Goal: Information Seeking & Learning: Learn about a topic

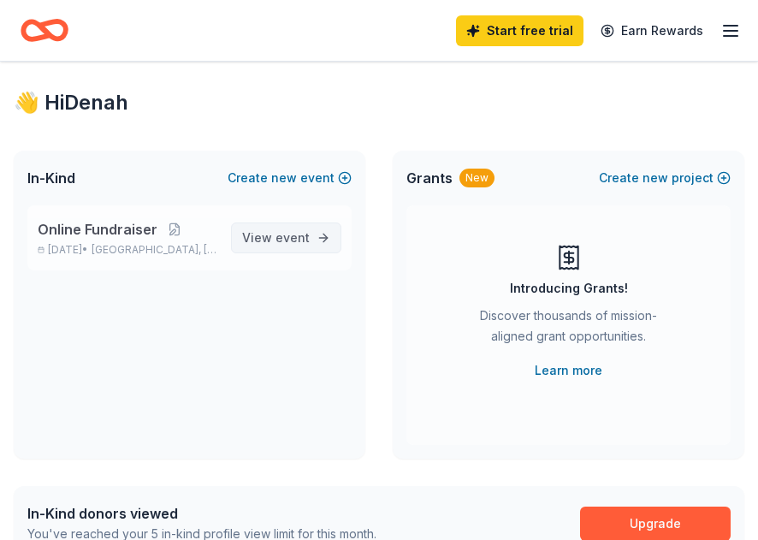
click at [292, 237] on span "event" at bounding box center [293, 237] width 34 height 15
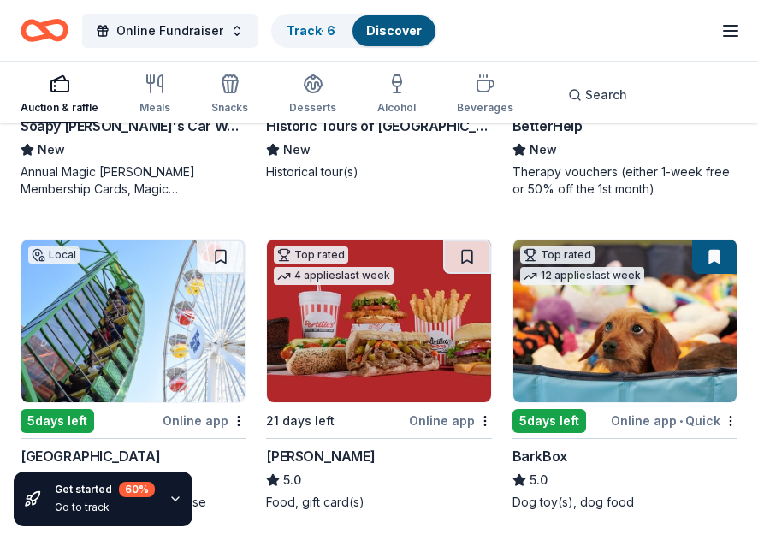
scroll to position [748, 0]
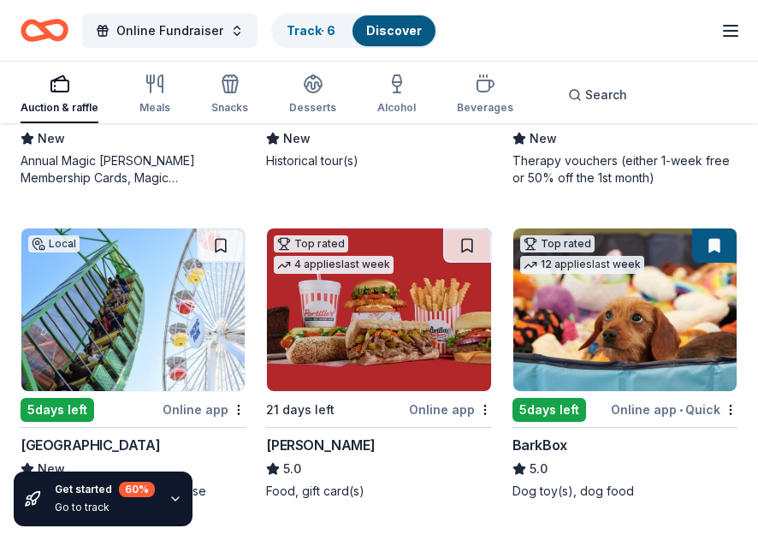
click at [366, 326] on img at bounding box center [378, 309] width 223 height 163
click at [158, 89] on icon "button" at bounding box center [155, 84] width 21 height 21
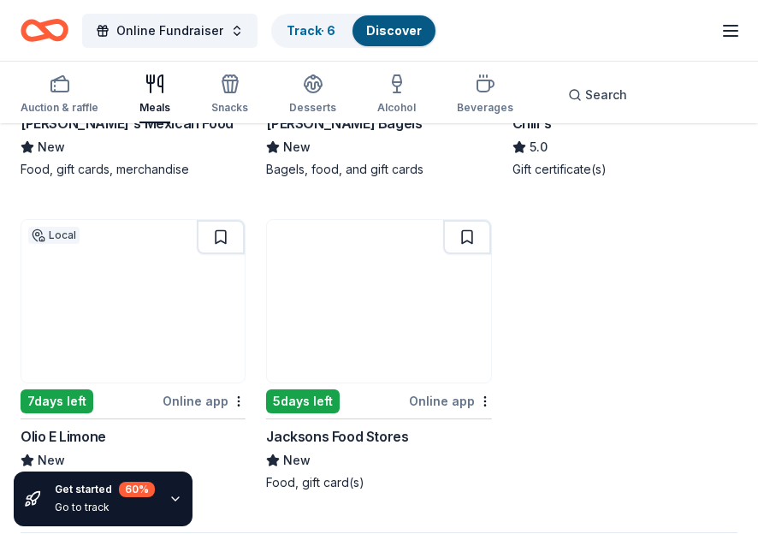
scroll to position [2023, 0]
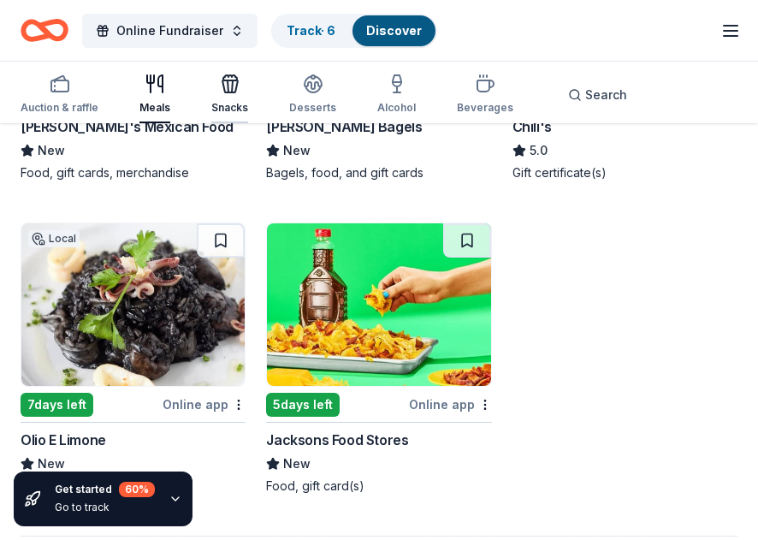
click at [223, 99] on div "Snacks" at bounding box center [229, 94] width 37 height 41
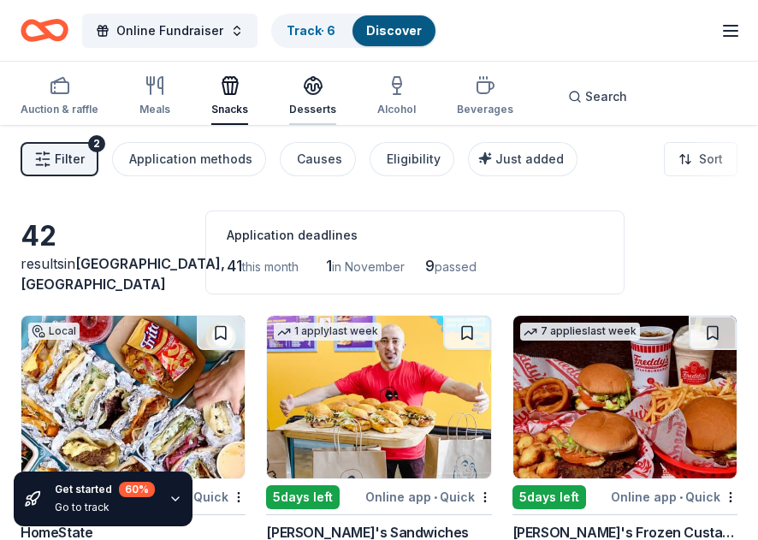
click at [310, 98] on div "Desserts" at bounding box center [312, 95] width 47 height 41
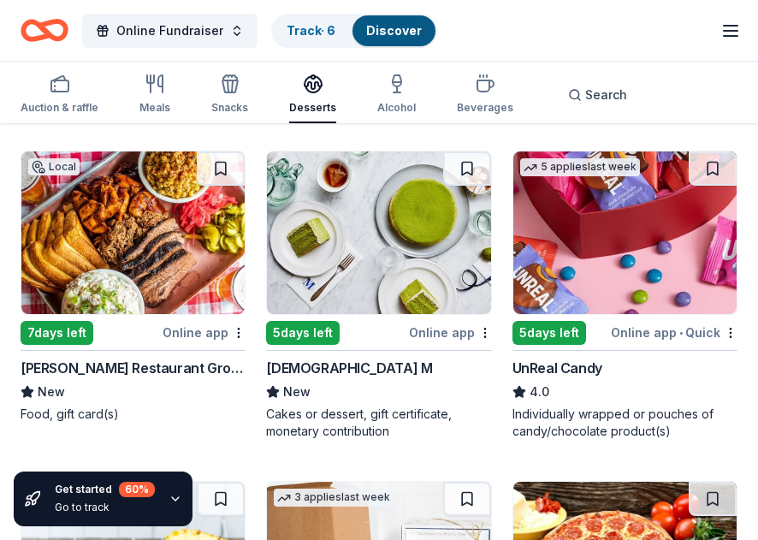
scroll to position [783, 0]
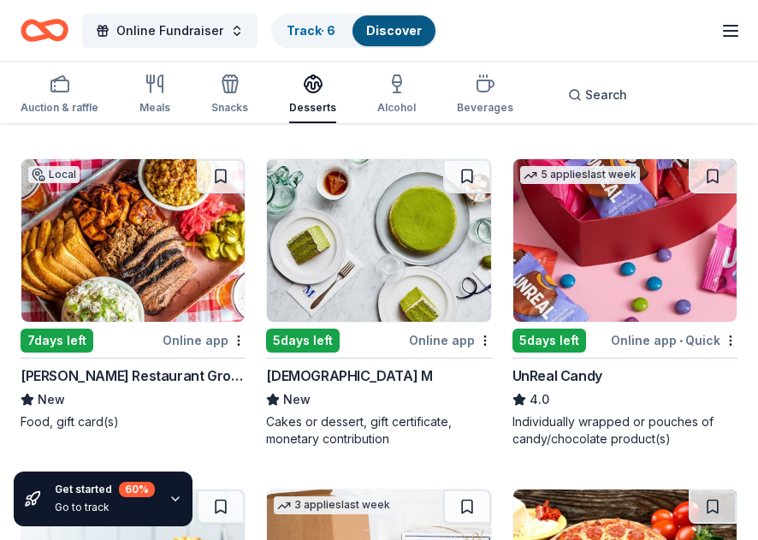
click at [200, 333] on div "Online app" at bounding box center [204, 339] width 83 height 21
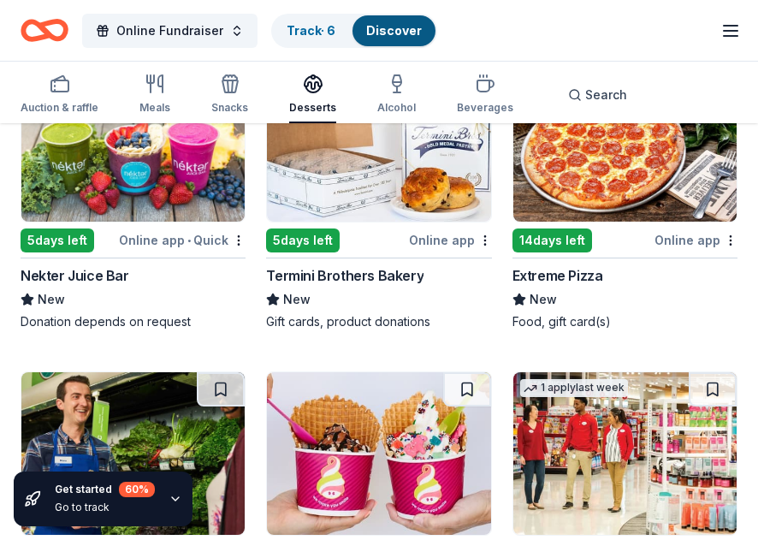
scroll to position [1217, 0]
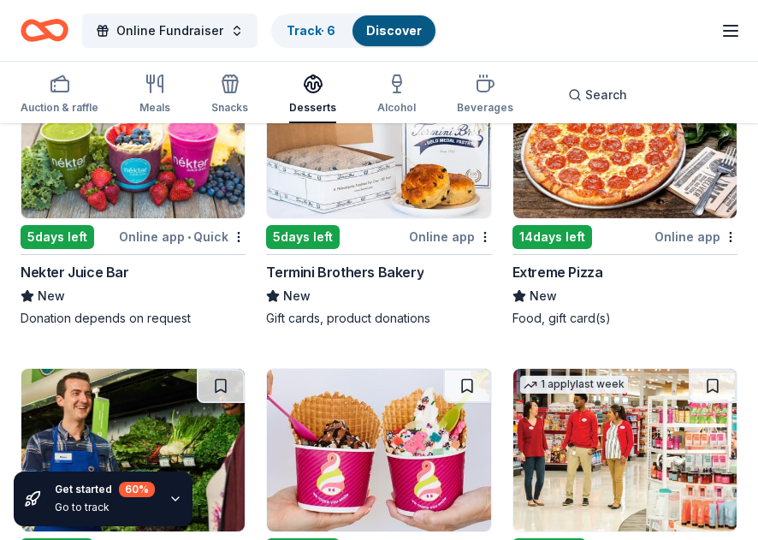
drag, startPoint x: 743, startPoint y: 239, endPoint x: 755, endPoint y: 215, distance: 26.8
click at [755, 215] on div "28 results in San Diego, CA Application deadlines 27 this month 1 in November 6…" at bounding box center [379, 468] width 758 height 3120
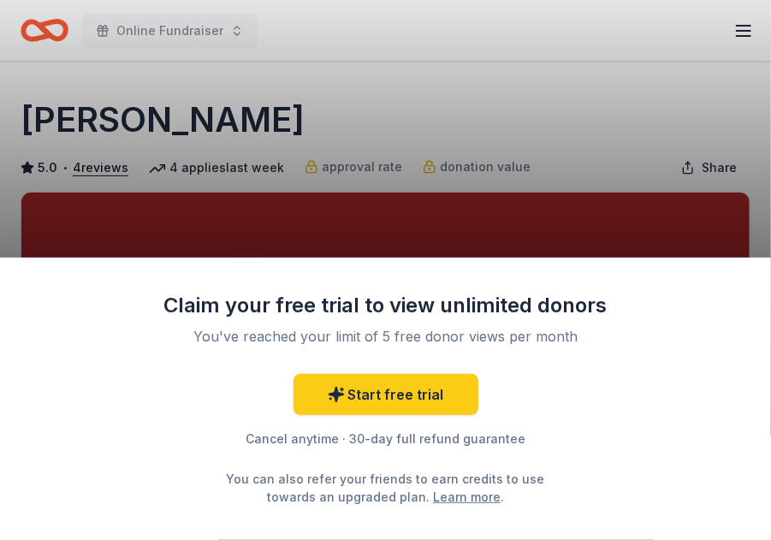
click at [513, 112] on div "Claim your free trial to view unlimited donors You've reached your limit of 5 f…" at bounding box center [385, 270] width 771 height 540
drag, startPoint x: 589, startPoint y: 97, endPoint x: 318, endPoint y: 62, distance: 272.6
click at [318, 62] on div "Claim your free trial to view unlimited donors You've reached your limit of 5 f…" at bounding box center [385, 270] width 771 height 540
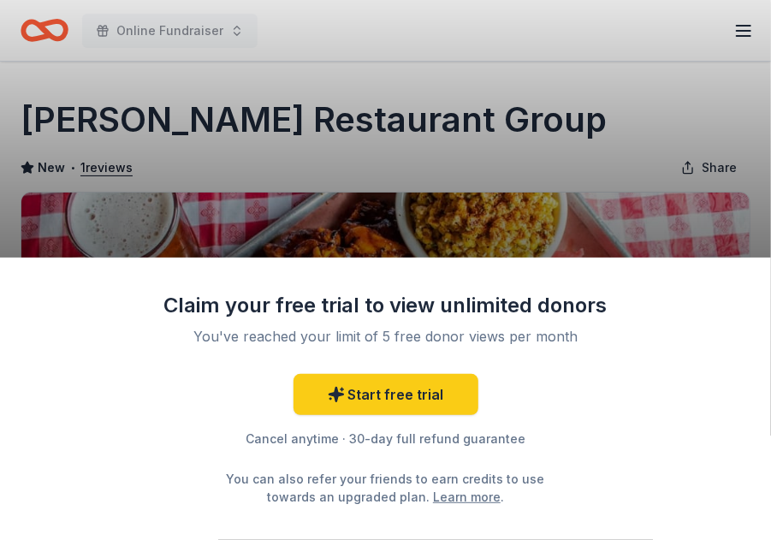
click at [554, 126] on div "Claim your free trial to view unlimited donors You've reached your limit of 5 f…" at bounding box center [385, 270] width 771 height 540
